Goal: Task Accomplishment & Management: Use online tool/utility

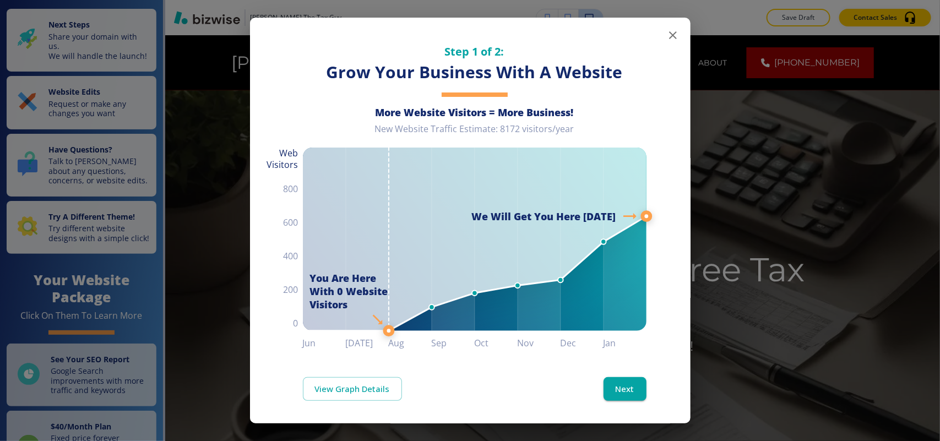
click at [666, 40] on icon "button" at bounding box center [672, 35] width 13 height 13
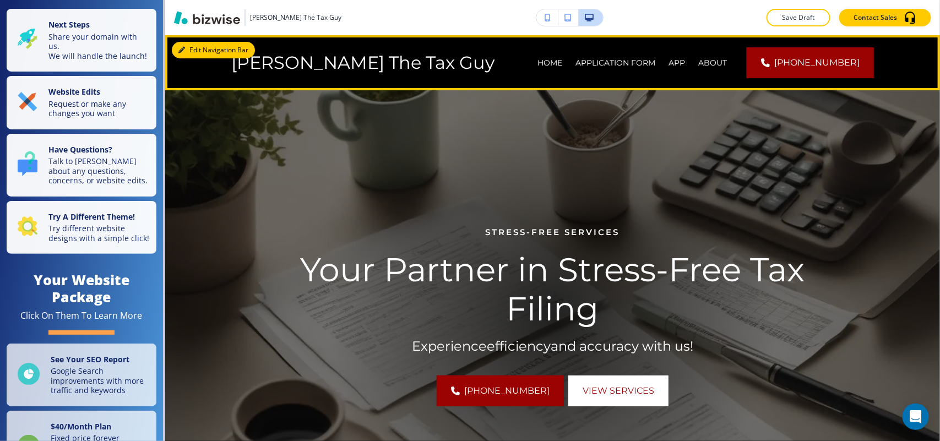
click at [190, 45] on button "Edit Navigation Bar" at bounding box center [213, 50] width 83 height 17
